Goal: Task Accomplishment & Management: Use online tool/utility

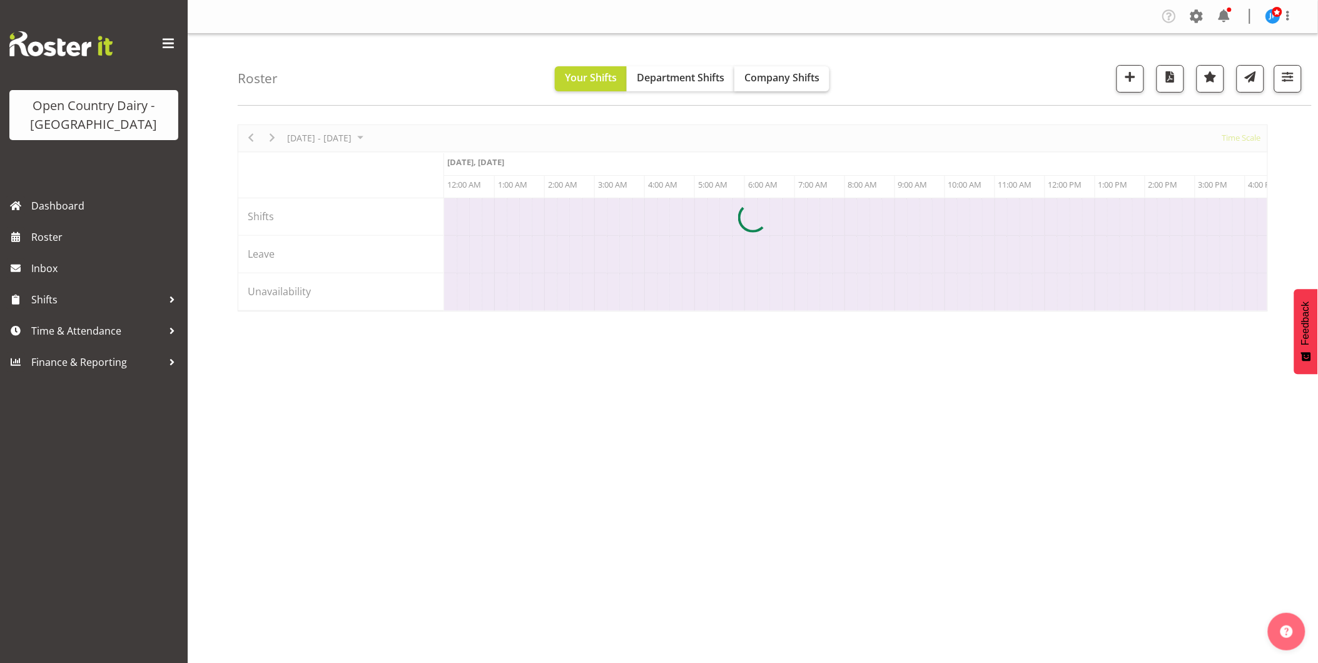
scroll to position [0, 1201]
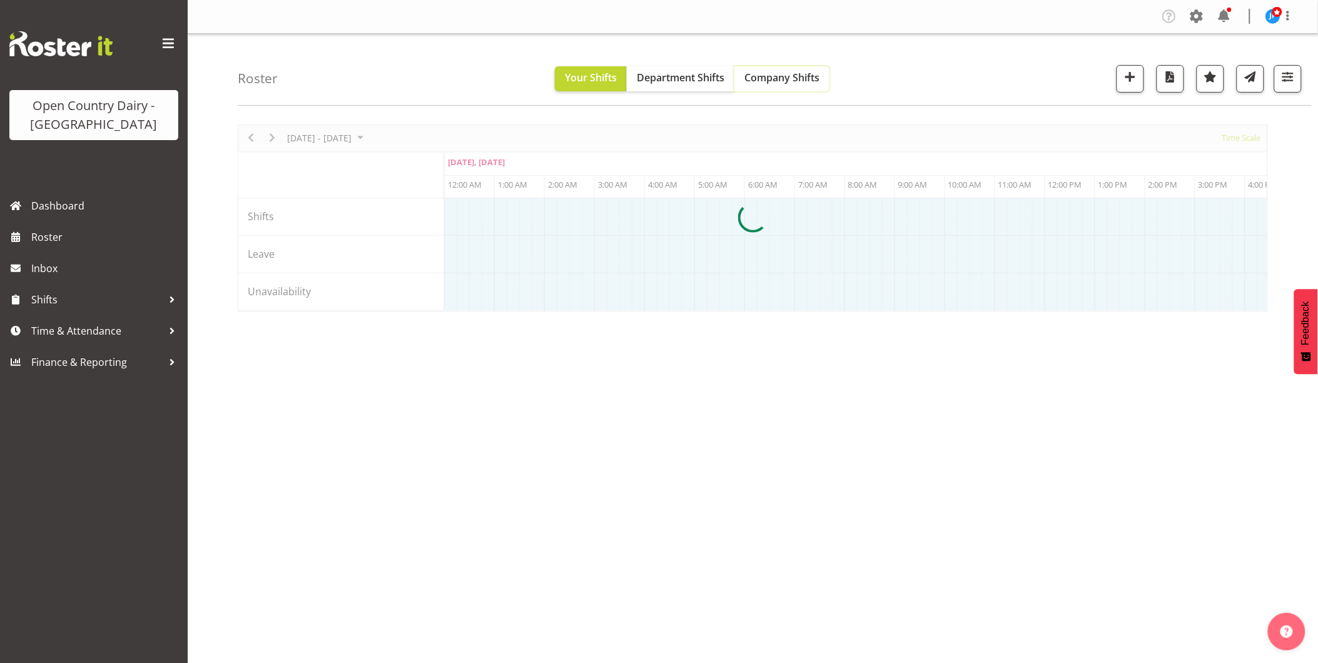
click at [779, 78] on span "Company Shifts" at bounding box center [782, 78] width 75 height 14
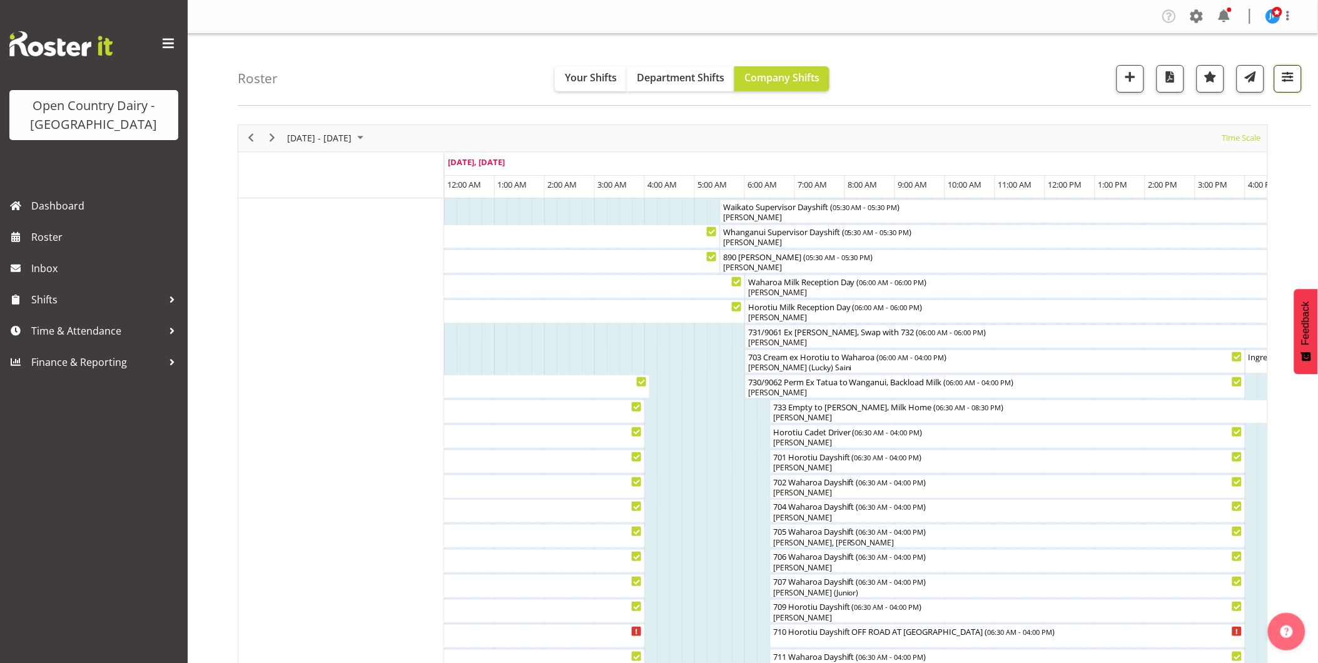
click at [1293, 74] on span "button" at bounding box center [1288, 77] width 16 height 16
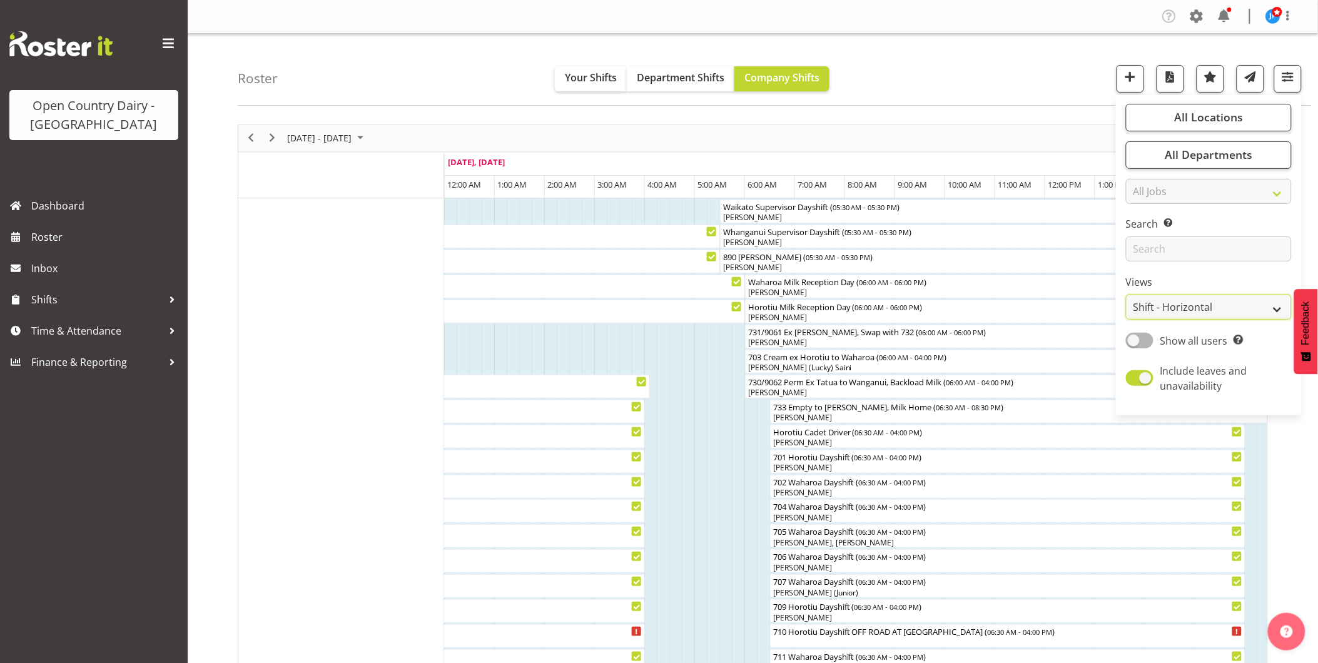
drag, startPoint x: 1261, startPoint y: 307, endPoint x: 1253, endPoint y: 310, distance: 8.1
click at [1261, 307] on select "Staff Role Shift - Horizontal Shift - Vertical Staff - Location" at bounding box center [1209, 307] width 166 height 25
select select "staff"
click at [1127, 295] on select "Staff Role Shift - Horizontal Shift - Vertical Staff - Location" at bounding box center [1209, 307] width 166 height 25
click at [1288, 78] on span "button" at bounding box center [1288, 77] width 16 height 16
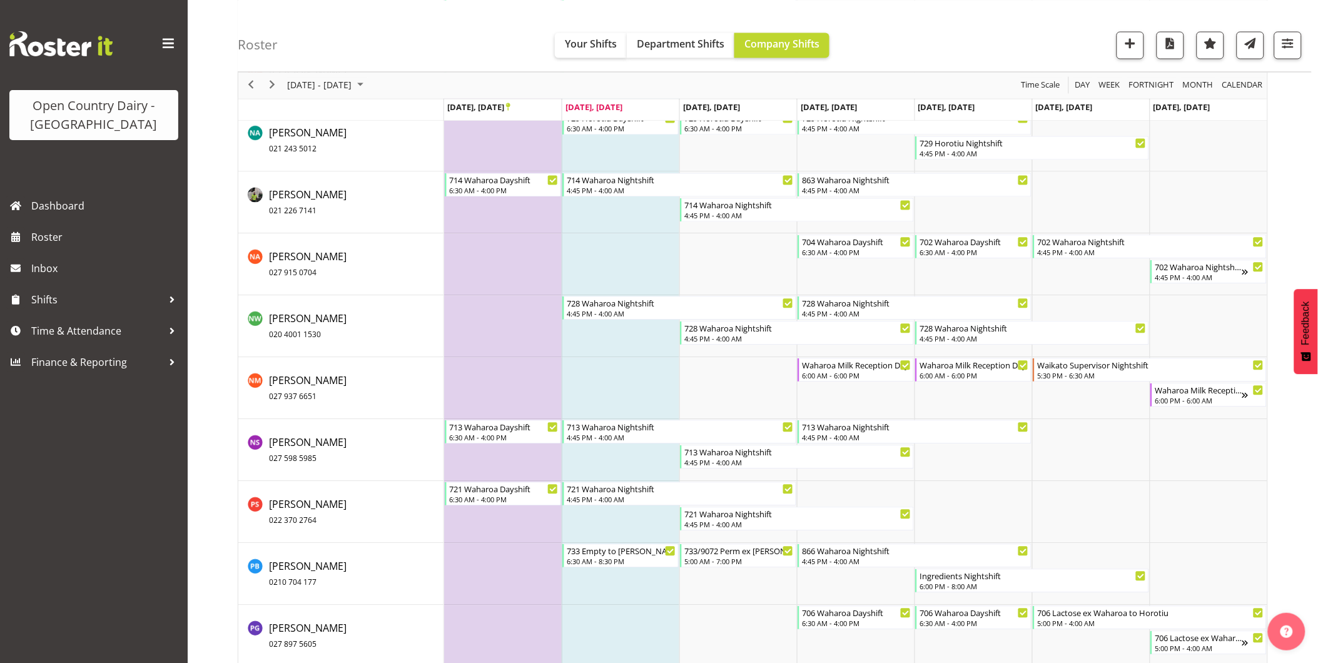
scroll to position [7578, 0]
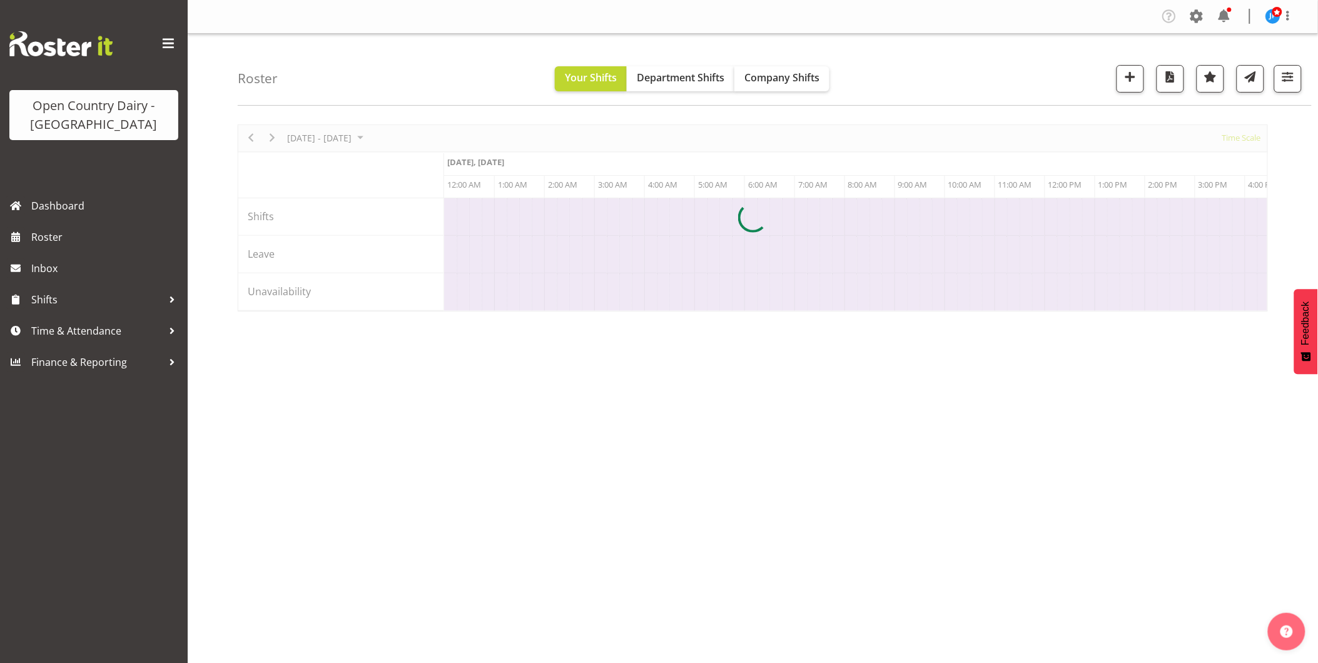
scroll to position [0, 1201]
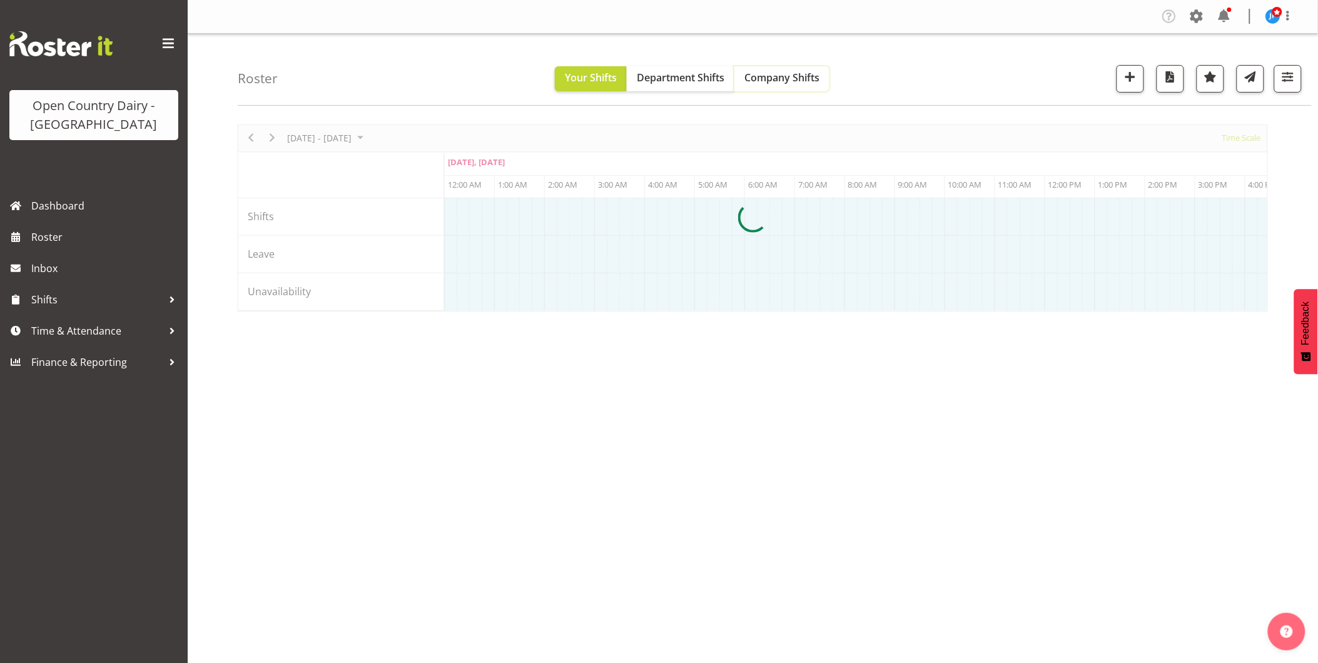
click at [780, 76] on span "Company Shifts" at bounding box center [782, 78] width 75 height 14
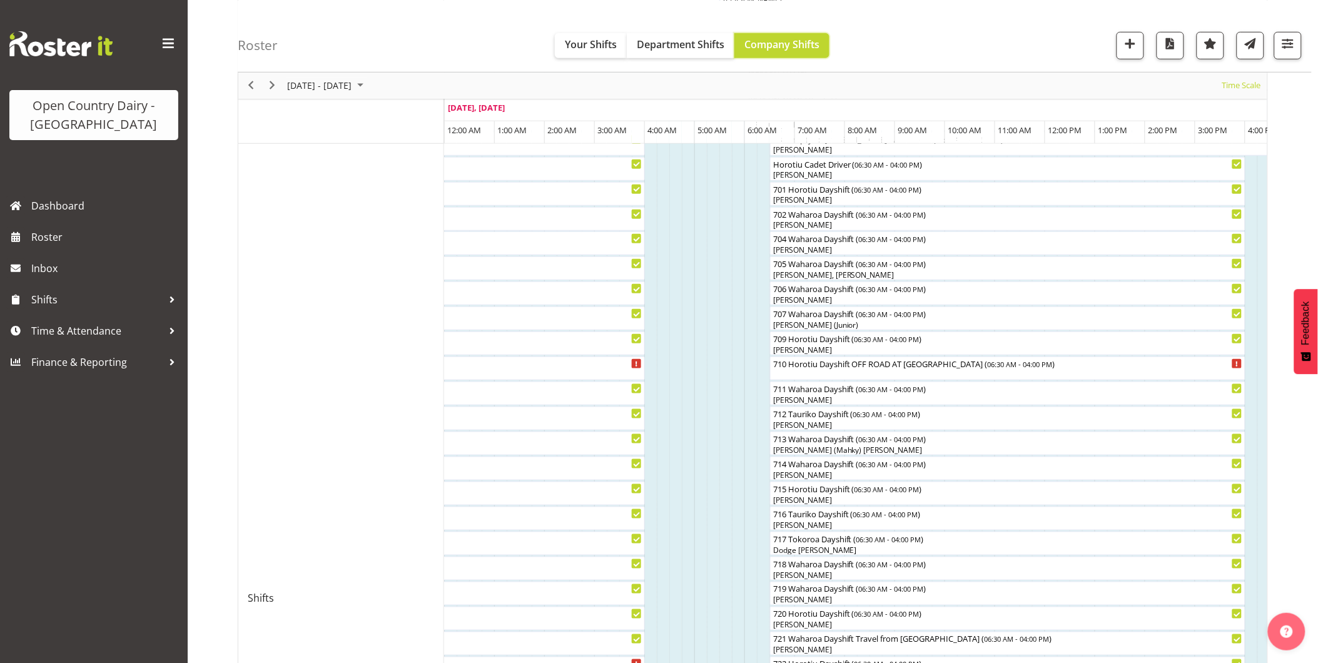
scroll to position [278, 0]
